Goal: Task Accomplishment & Management: Use online tool/utility

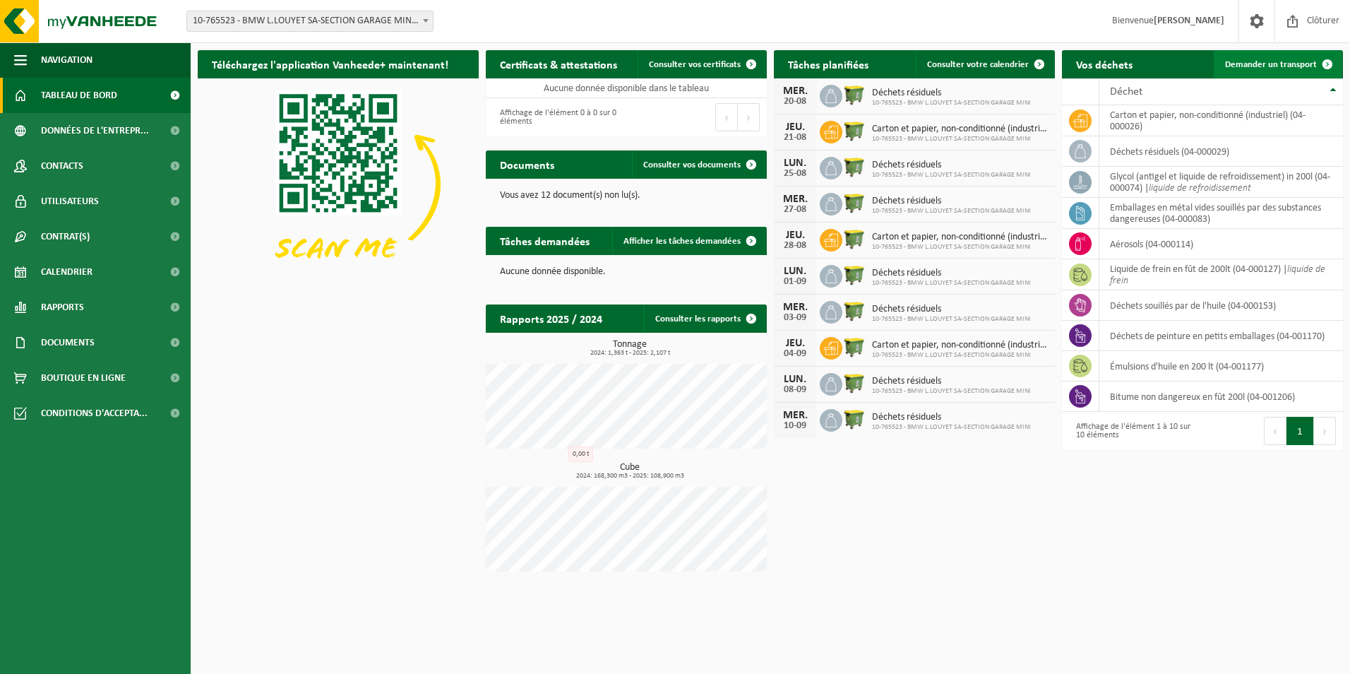
click at [1328, 61] on span at bounding box center [1327, 64] width 28 height 28
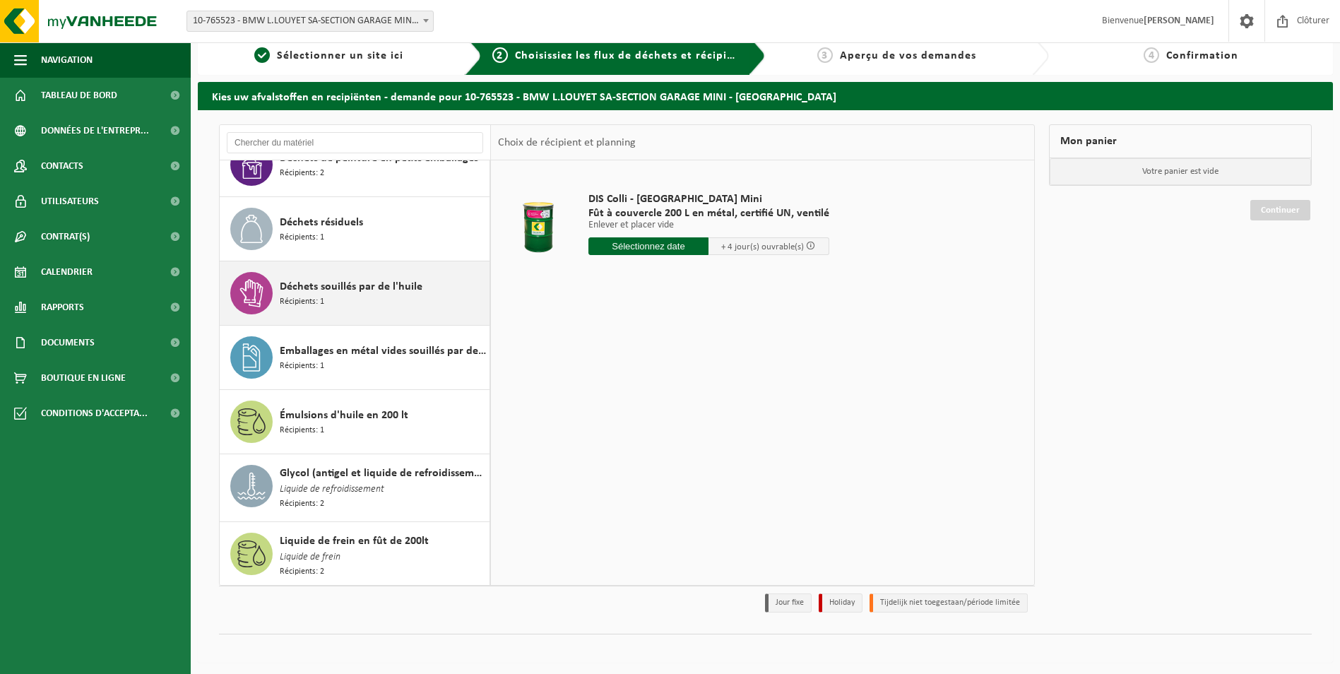
scroll to position [16, 0]
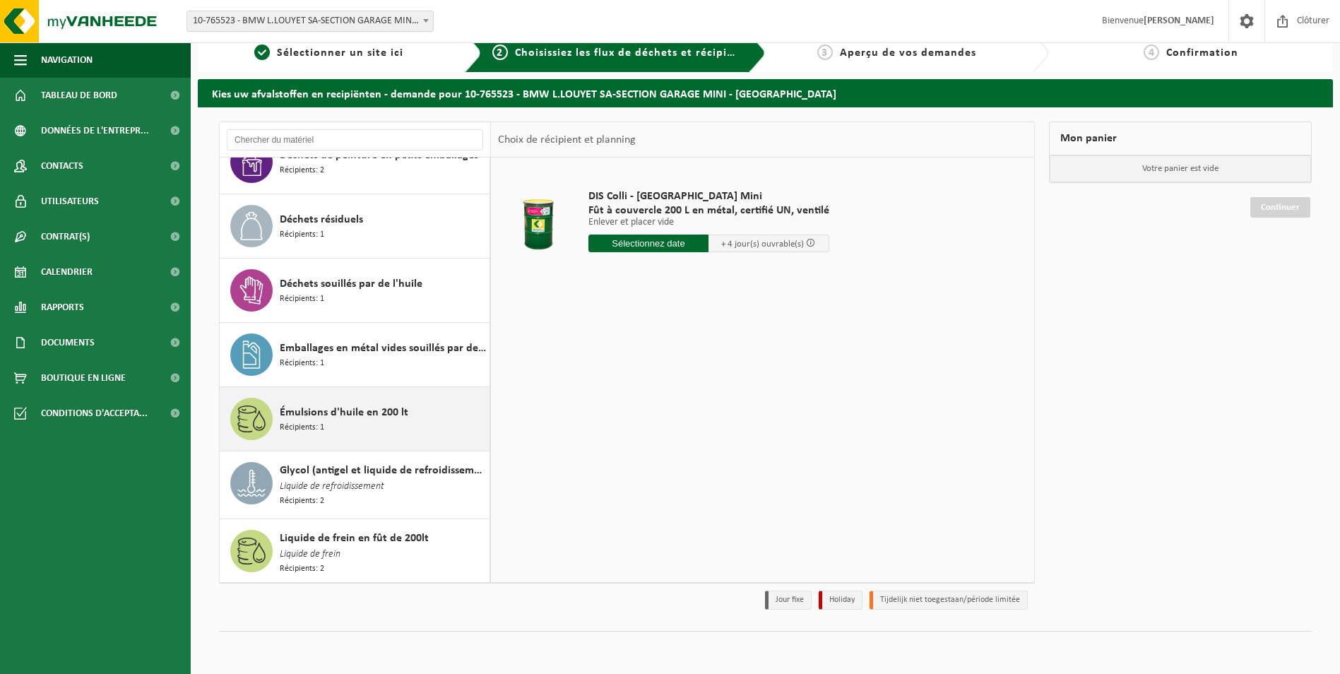
click at [347, 423] on div "Émulsions d'huile en 200 lt Récipients: 1" at bounding box center [383, 419] width 206 height 42
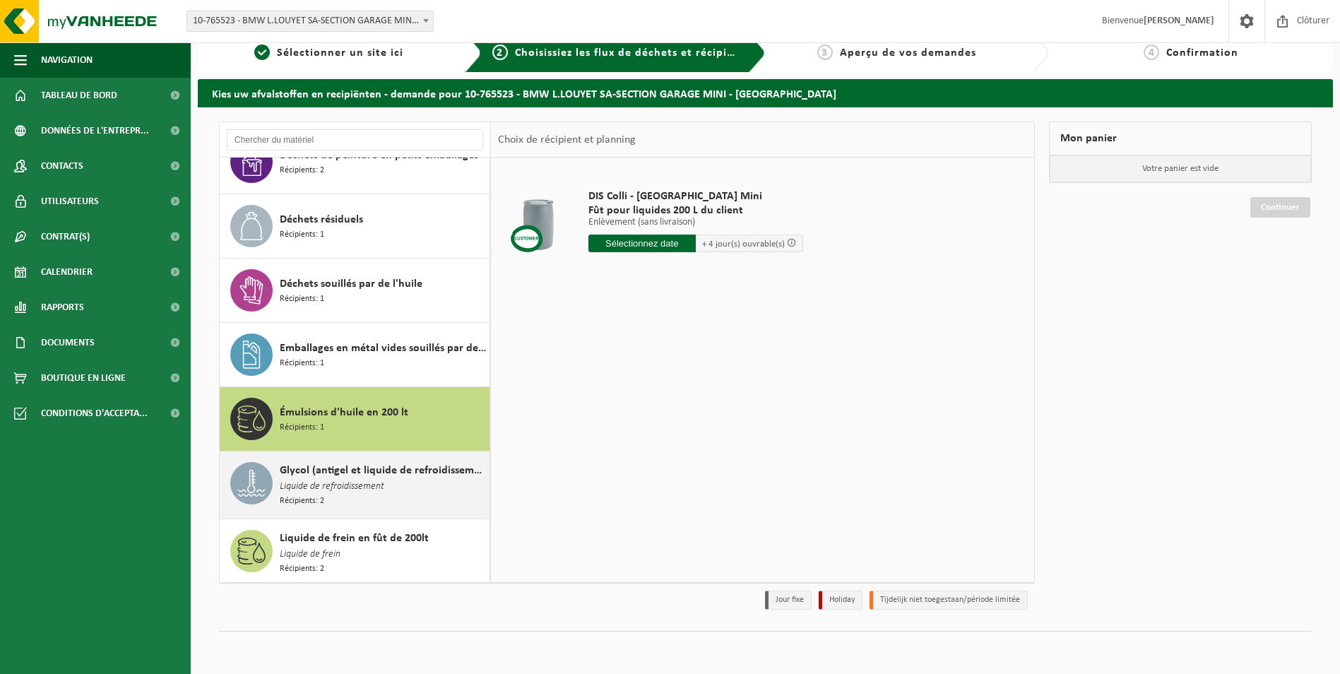
click at [370, 479] on span "Liquide de refroidissement" at bounding box center [332, 487] width 105 height 16
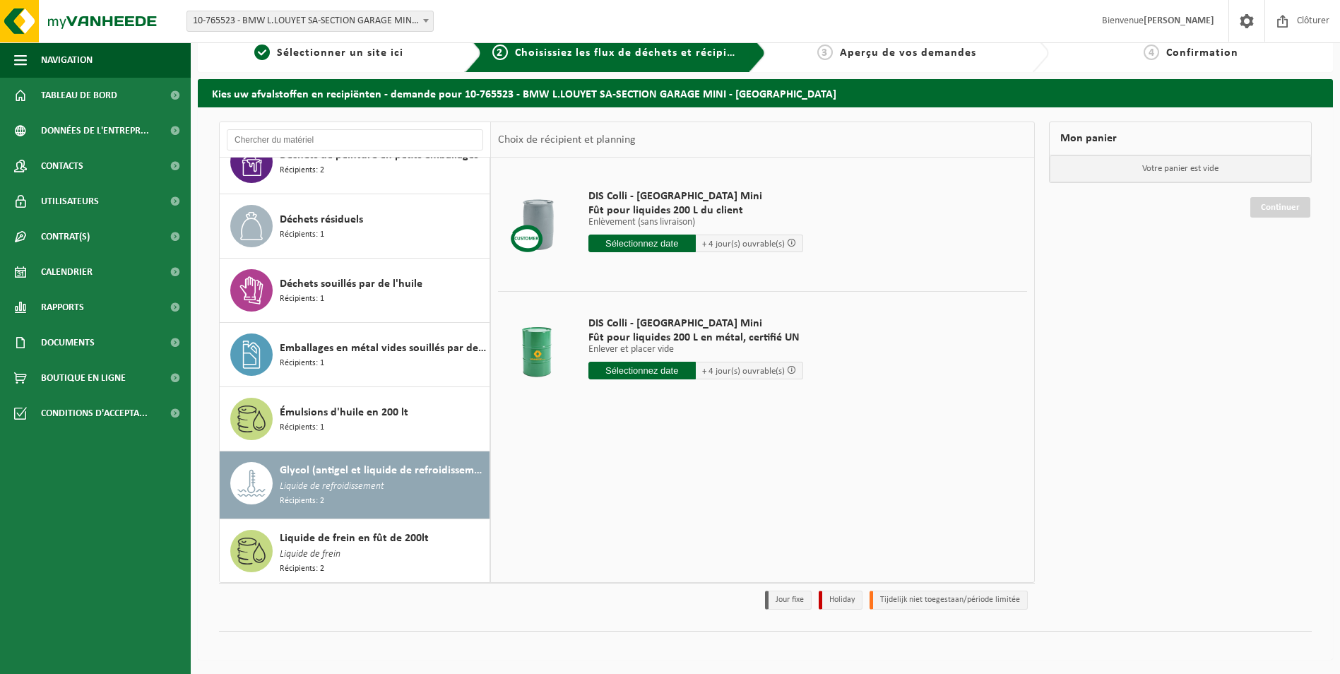
click at [666, 373] on input "text" at bounding box center [641, 371] width 107 height 18
click at [696, 517] on div "22" at bounding box center [700, 518] width 25 height 23
type input "à partir de 2025-08-22"
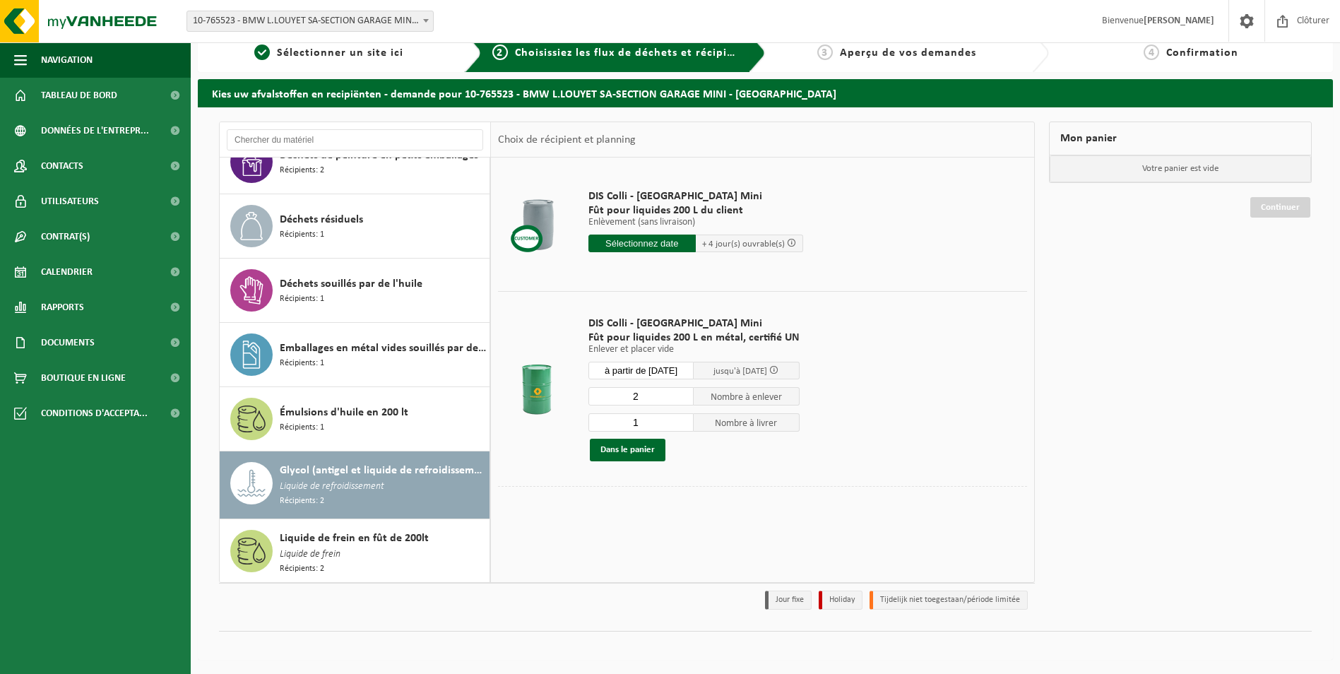
type input "2"
click at [683, 393] on input "2" at bounding box center [641, 396] width 106 height 18
type input "2"
click at [685, 420] on input "2" at bounding box center [641, 422] width 106 height 18
click at [648, 449] on button "Dans le panier" at bounding box center [628, 449] width 76 height 23
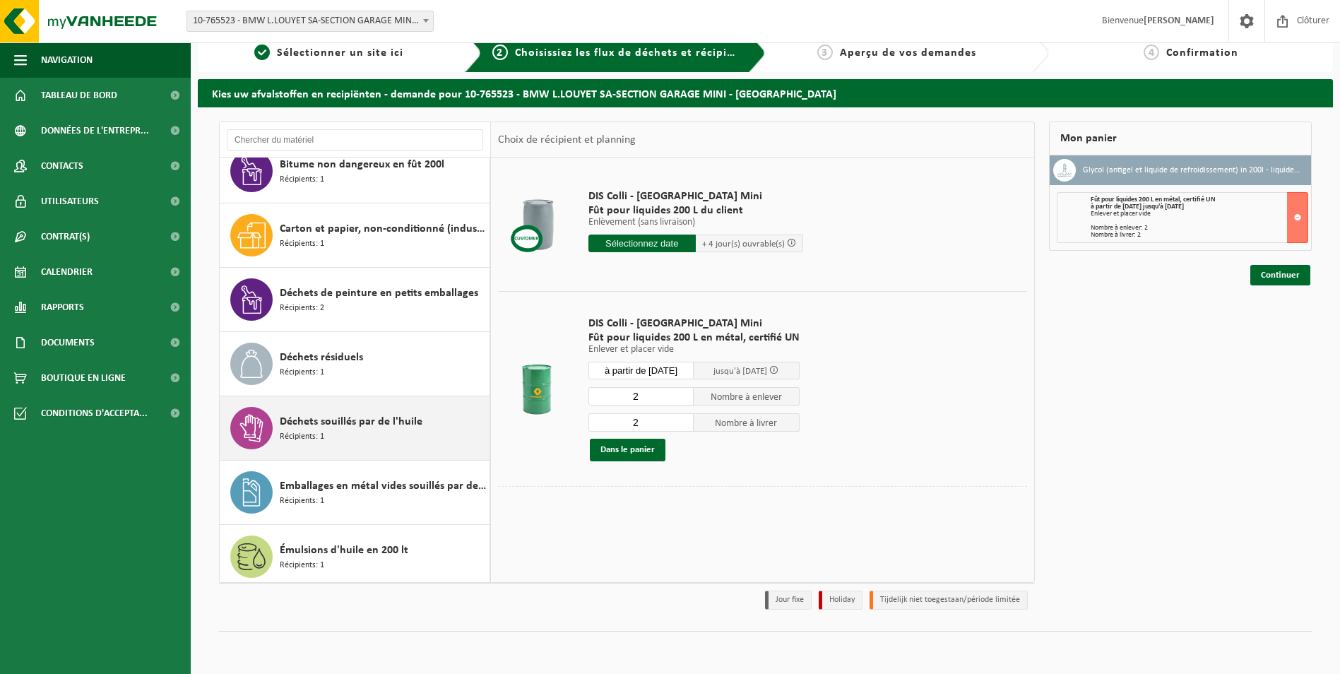
scroll to position [79, 0]
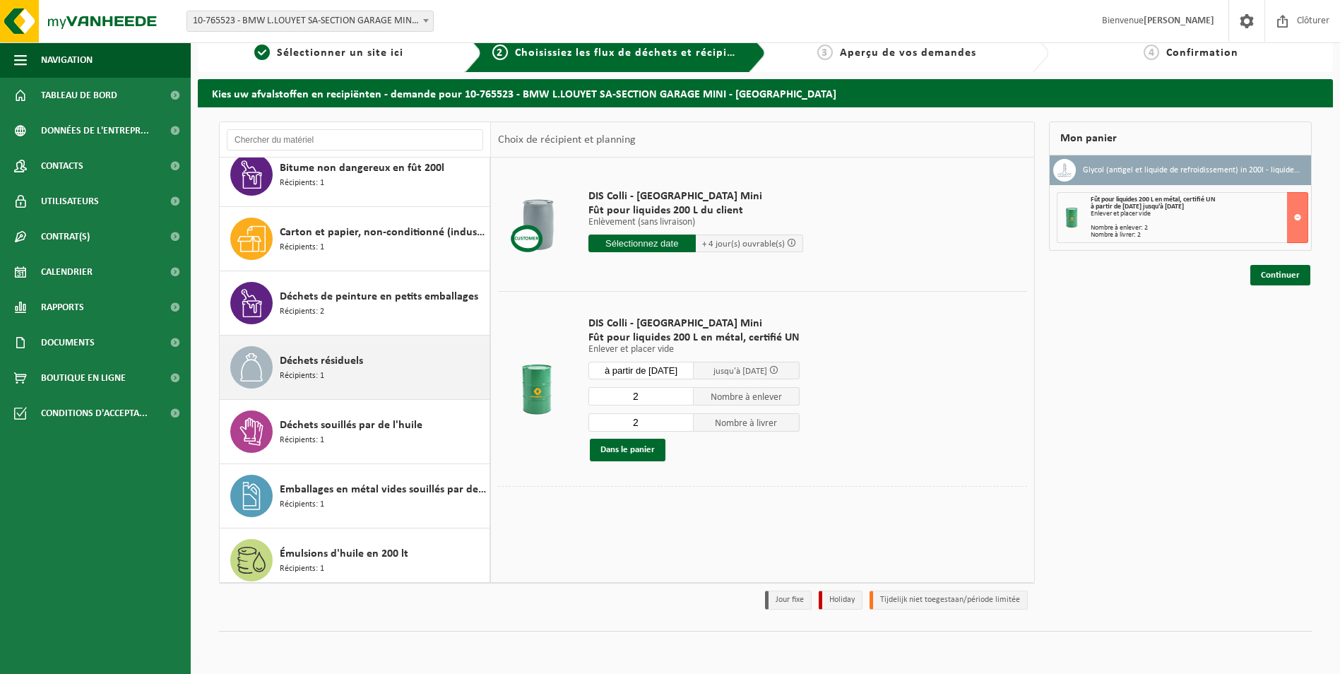
click at [361, 360] on span "Déchets résiduels" at bounding box center [321, 360] width 83 height 17
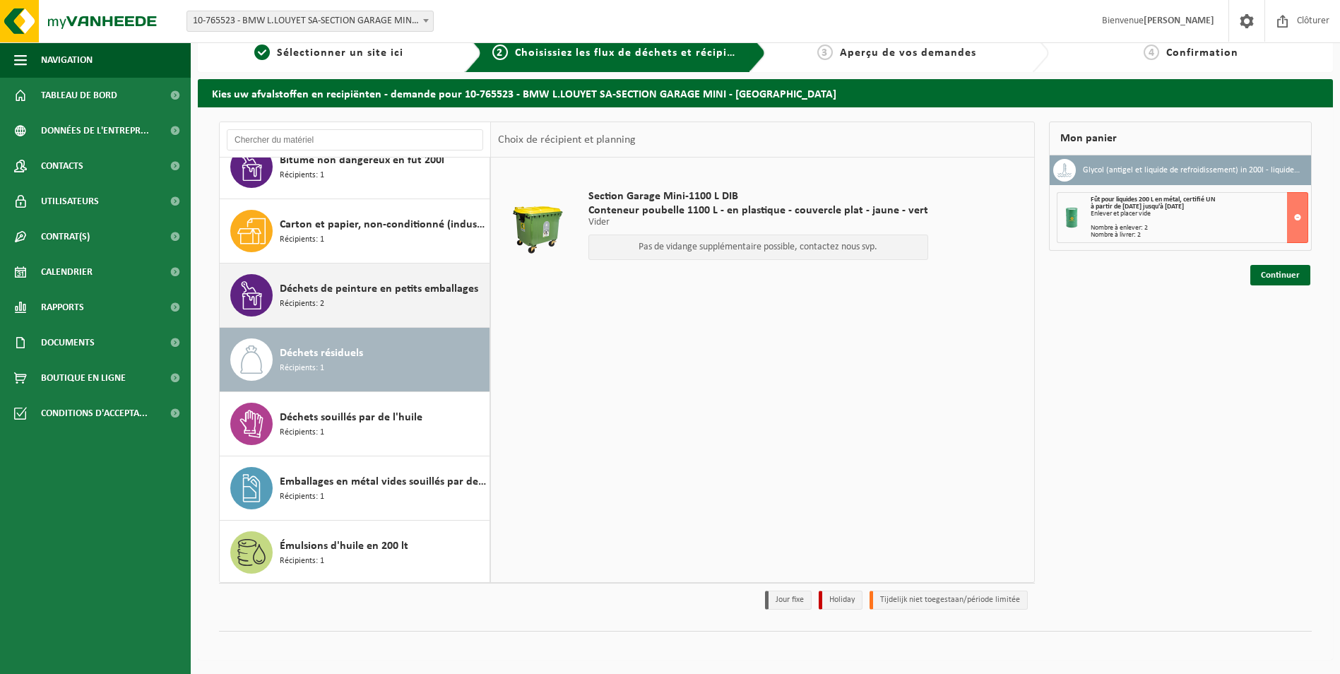
scroll to position [220, 0]
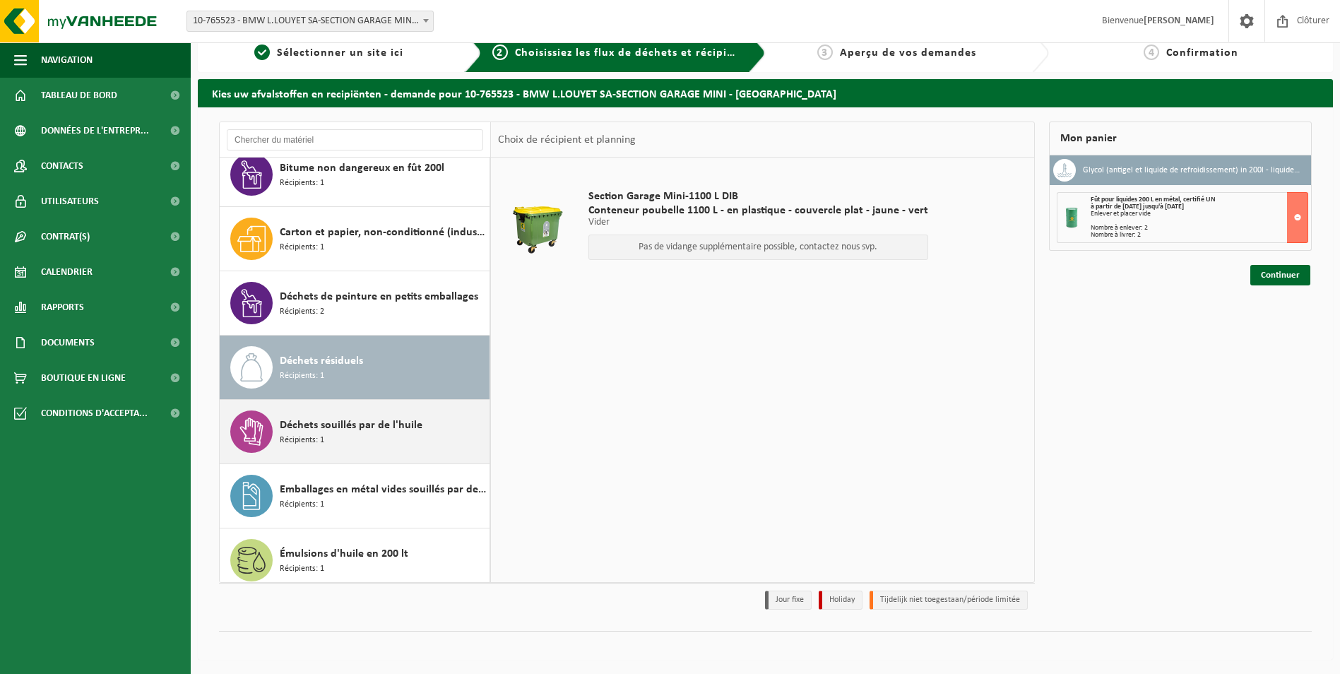
click at [365, 423] on span "Déchets souillés par de l'huile" at bounding box center [351, 425] width 143 height 17
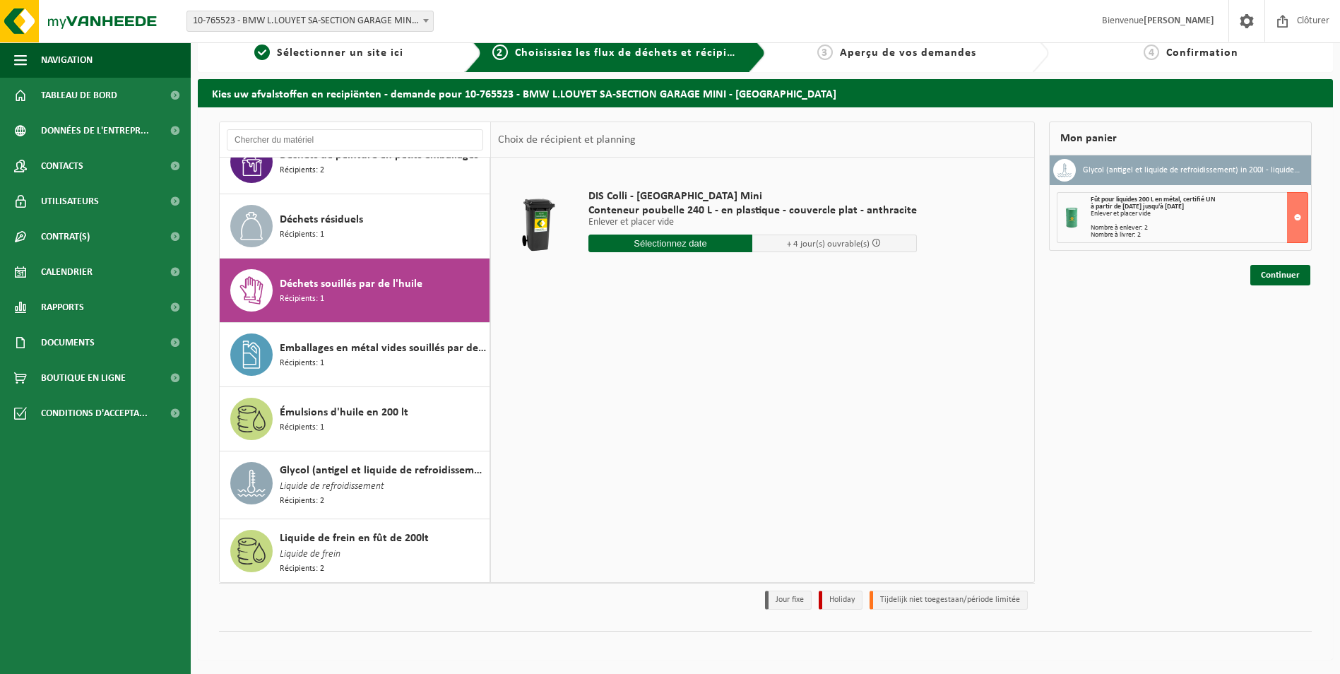
click at [712, 244] on input "text" at bounding box center [670, 243] width 165 height 18
click at [693, 388] on div "22" at bounding box center [700, 391] width 25 height 23
type input "à partir de 2025-08-22"
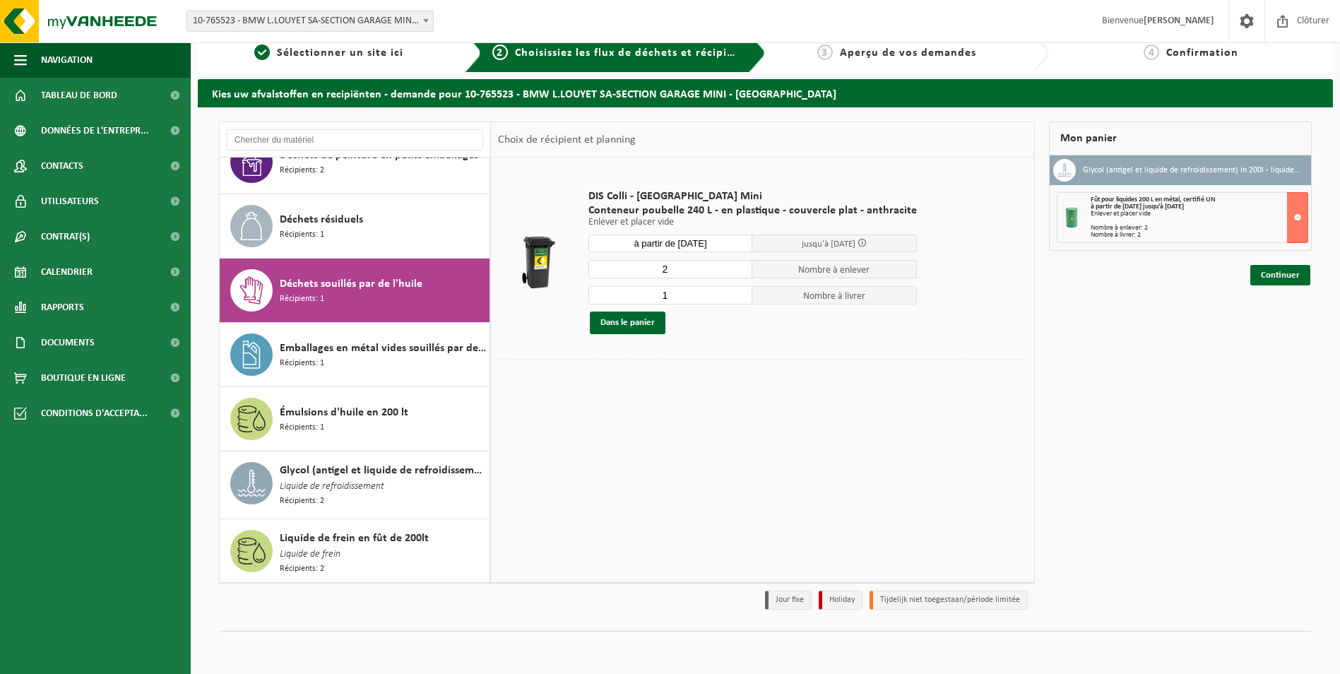
click at [736, 265] on input "2" at bounding box center [670, 269] width 165 height 18
click at [736, 265] on input "3" at bounding box center [670, 269] width 165 height 18
click at [736, 265] on input "4" at bounding box center [670, 269] width 165 height 18
click at [736, 265] on input "5" at bounding box center [670, 269] width 165 height 18
type input "6"
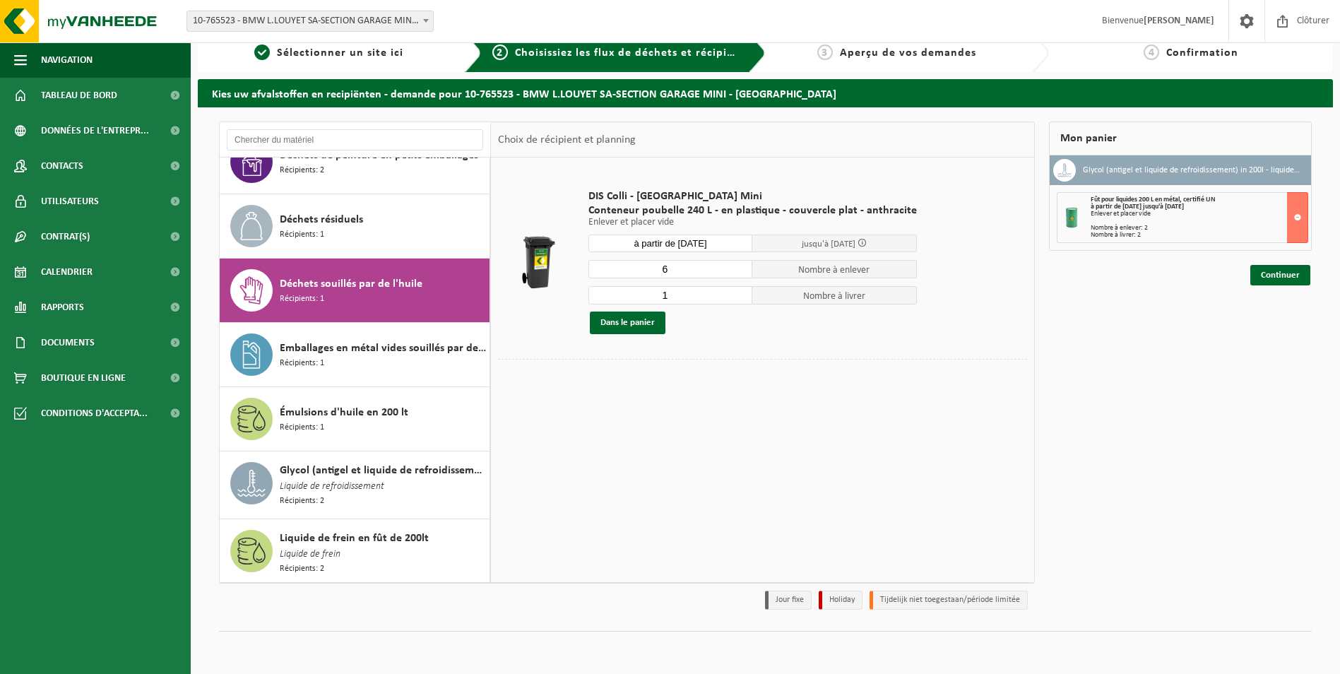
click at [735, 265] on input "6" at bounding box center [670, 269] width 165 height 18
click at [736, 291] on input "2" at bounding box center [670, 295] width 165 height 18
click at [736, 292] on input "3" at bounding box center [670, 295] width 165 height 18
click at [736, 292] on input "4" at bounding box center [670, 295] width 165 height 18
click at [736, 292] on input "5" at bounding box center [670, 295] width 165 height 18
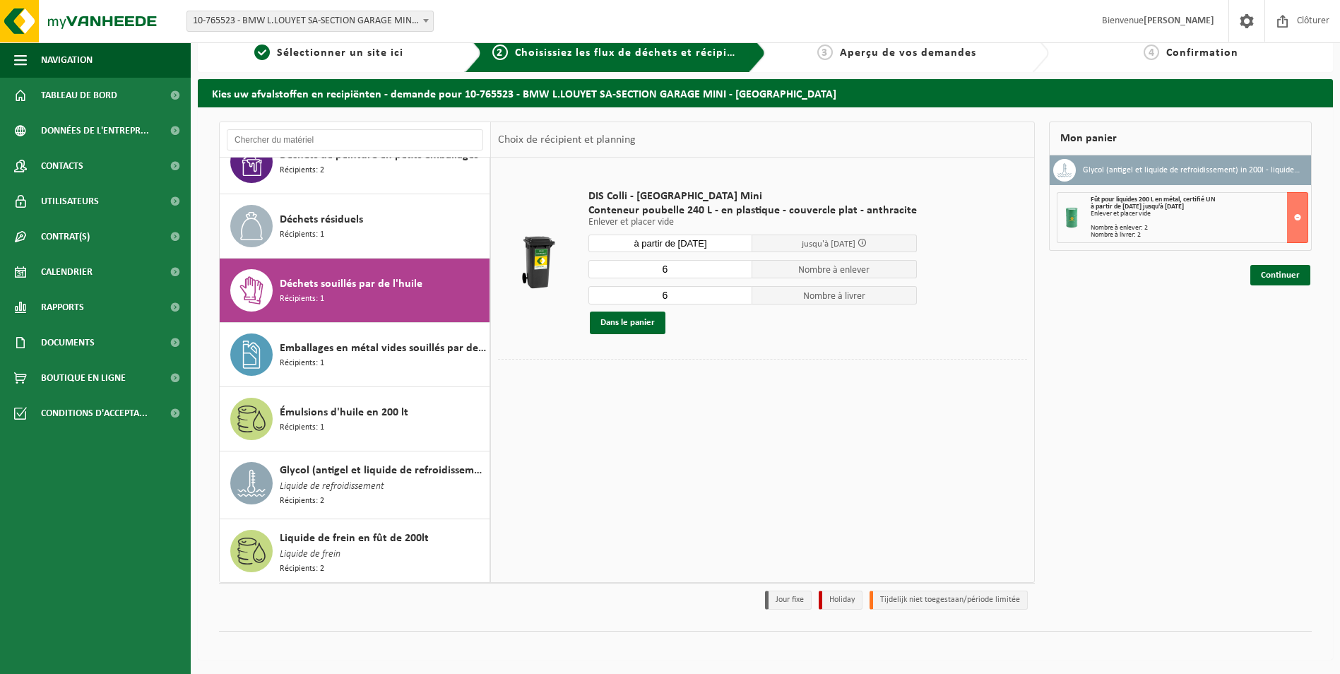
type input "6"
click at [735, 291] on input "6" at bounding box center [670, 295] width 165 height 18
click at [638, 323] on button "Dans le panier" at bounding box center [628, 322] width 76 height 23
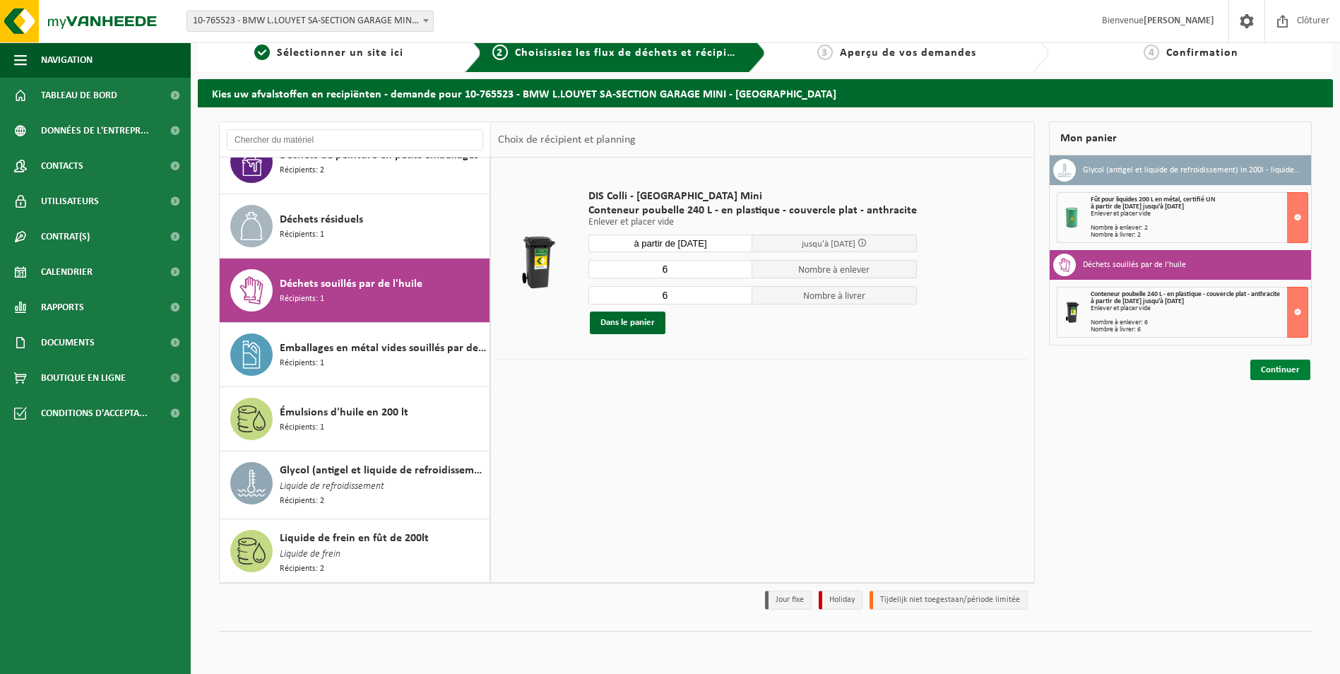
click at [1297, 366] on link "Continuer" at bounding box center [1280, 369] width 60 height 20
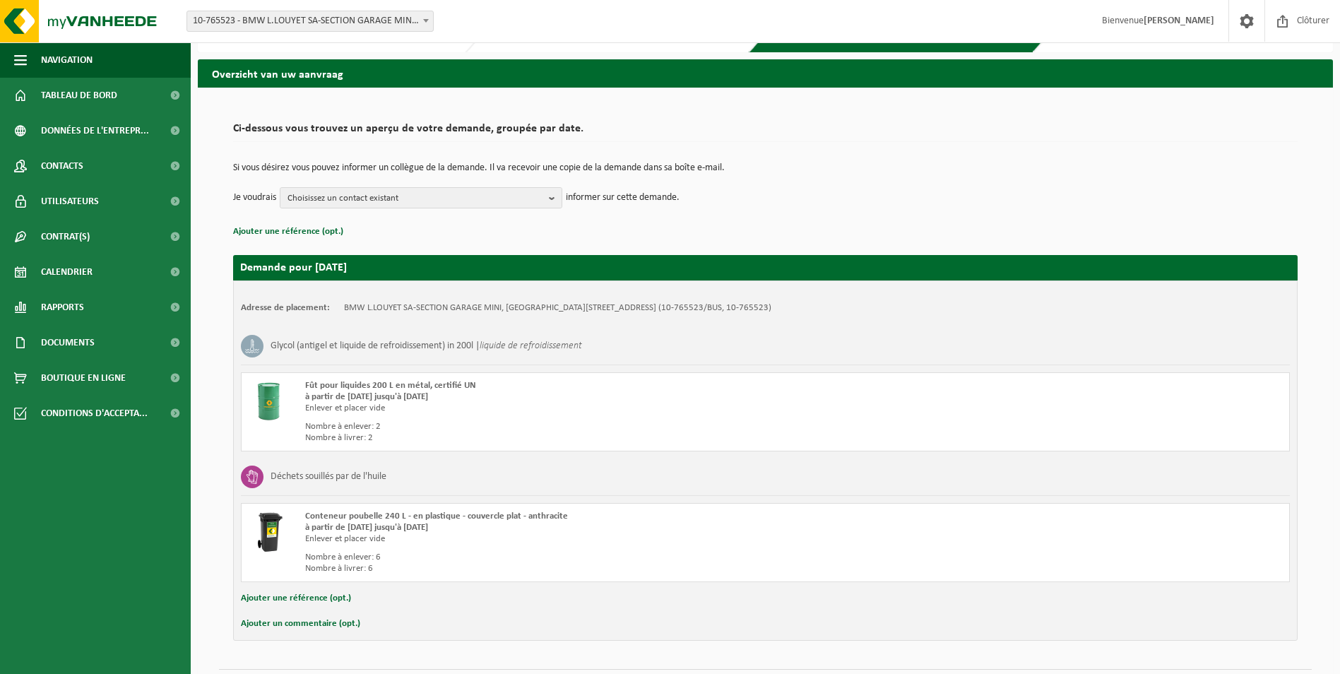
scroll to position [74, 0]
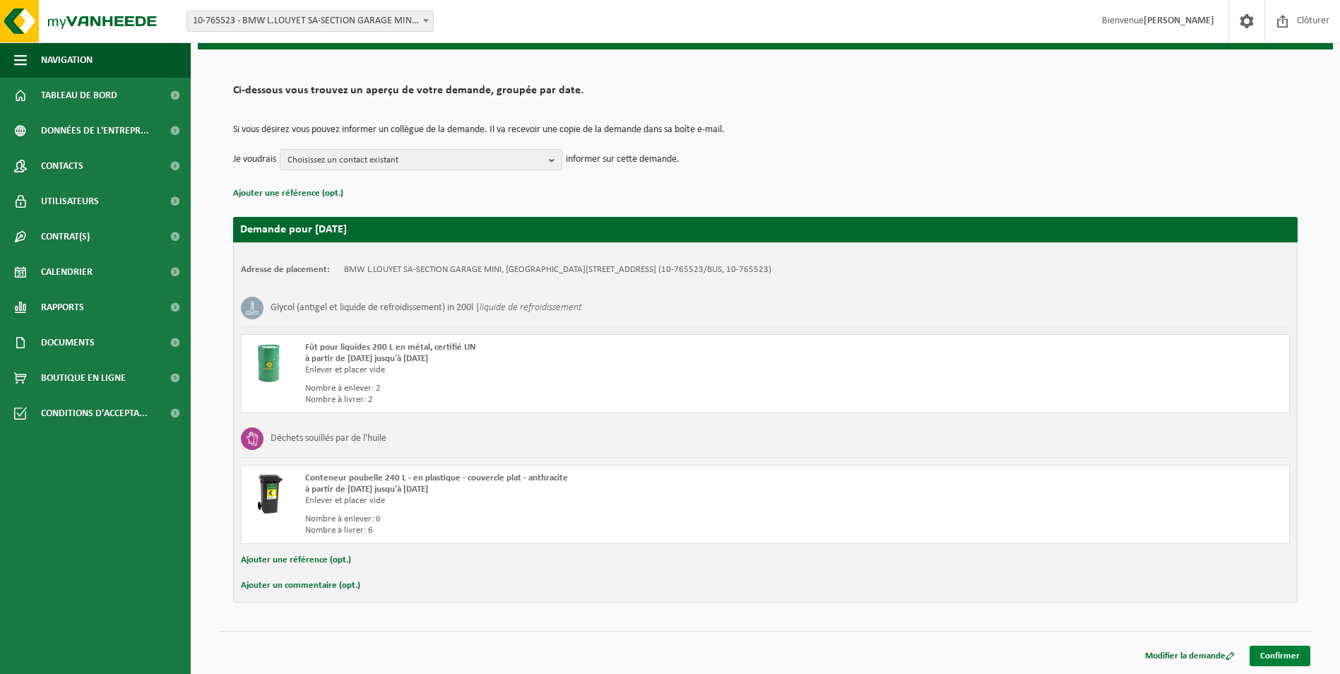
click at [1270, 650] on link "Confirmer" at bounding box center [1279, 655] width 61 height 20
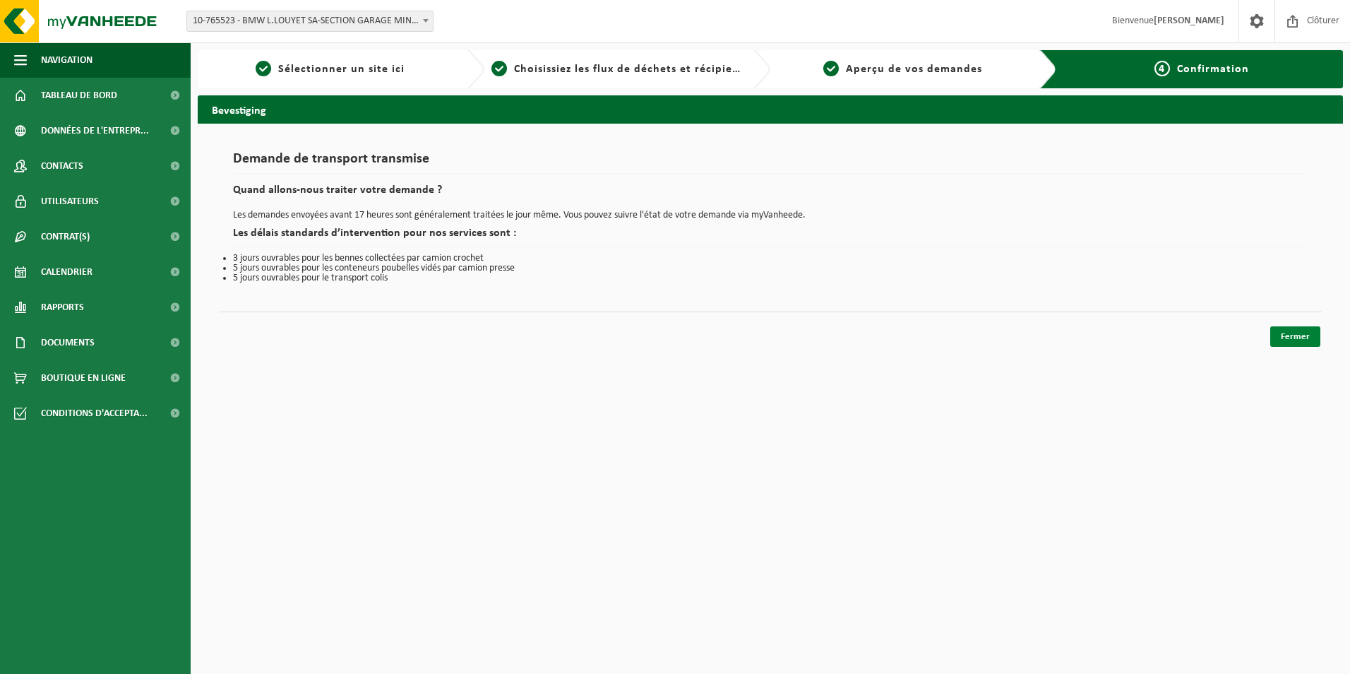
click at [1285, 341] on link "Fermer" at bounding box center [1295, 336] width 50 height 20
